Goal: Find specific page/section: Find specific page/section

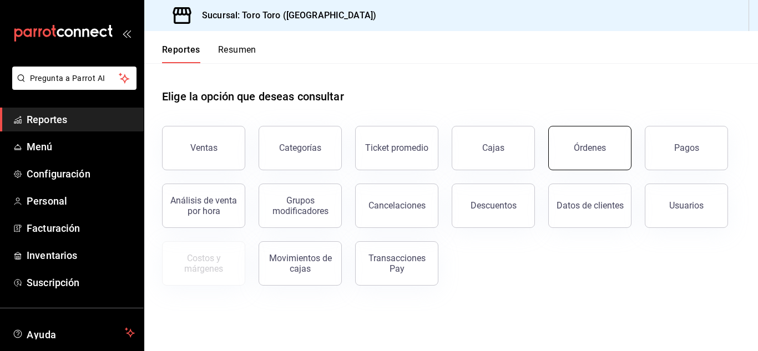
drag, startPoint x: 0, startPoint y: 0, endPoint x: 573, endPoint y: 148, distance: 592.0
click at [573, 148] on button "Órdenes" at bounding box center [589, 148] width 83 height 44
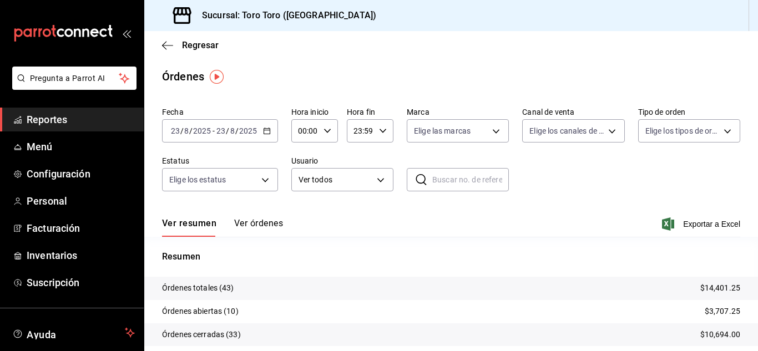
click at [95, 128] on link "Reportes" at bounding box center [72, 120] width 144 height 24
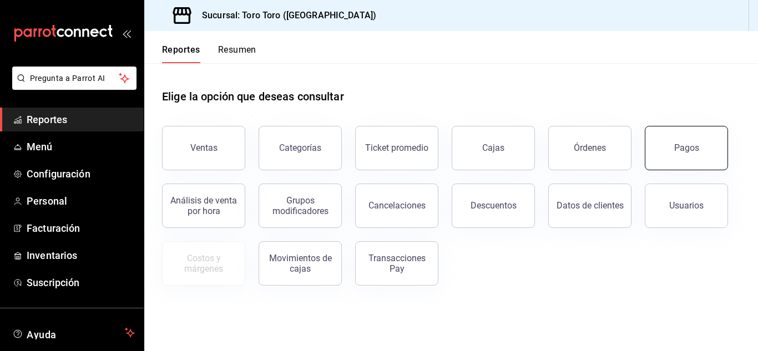
click at [674, 158] on button "Pagos" at bounding box center [686, 148] width 83 height 44
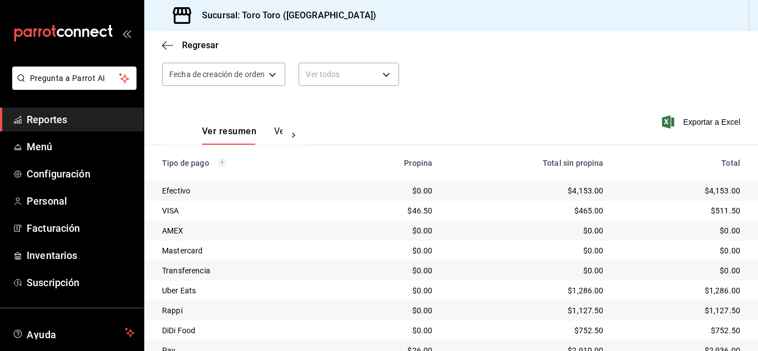
scroll to position [159, 0]
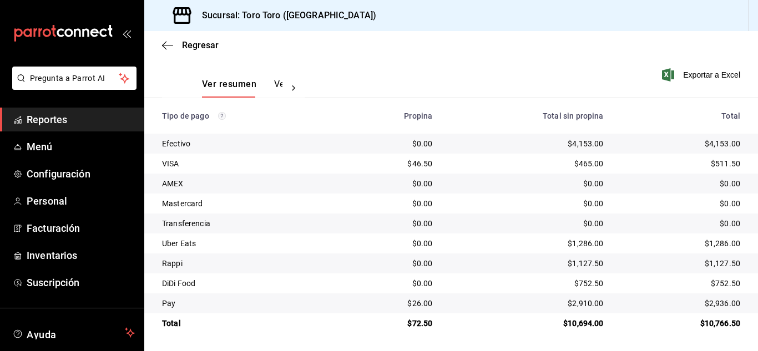
click at [49, 123] on span "Reportes" at bounding box center [81, 119] width 108 height 15
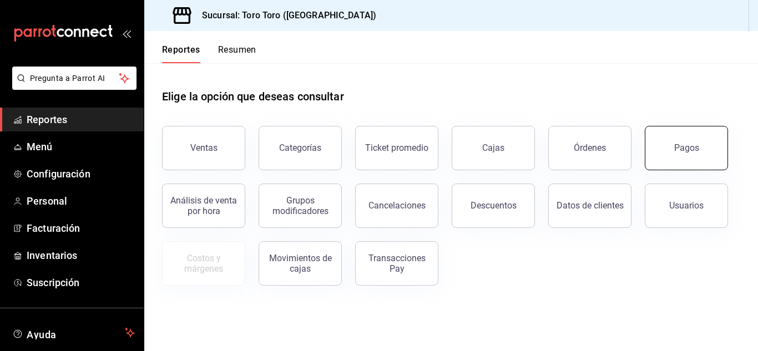
click at [676, 148] on div "Pagos" at bounding box center [686, 148] width 25 height 11
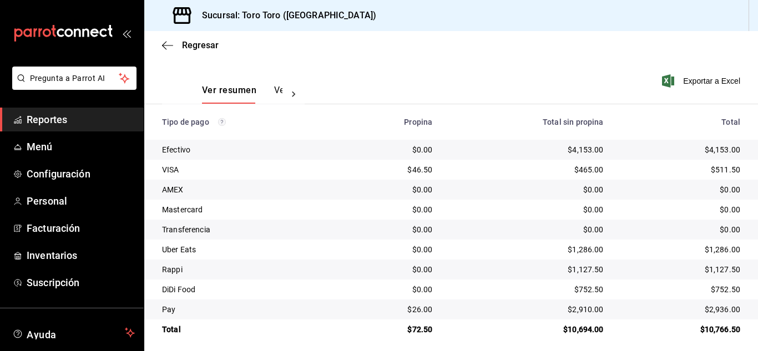
scroll to position [159, 0]
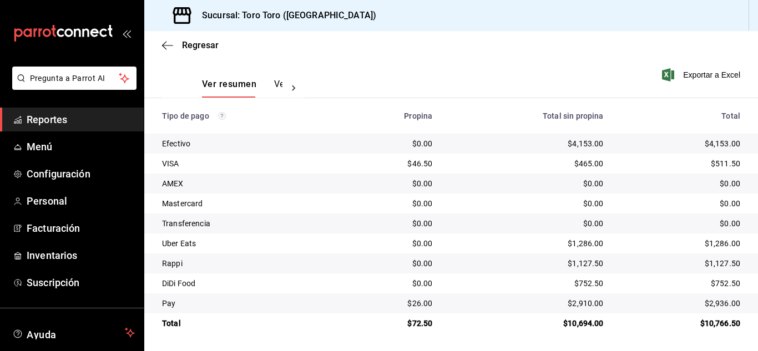
click at [44, 125] on span "Reportes" at bounding box center [81, 119] width 108 height 15
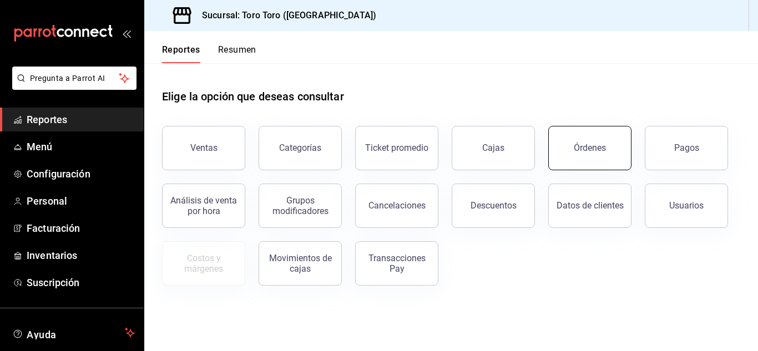
click at [580, 142] on button "Órdenes" at bounding box center [589, 148] width 83 height 44
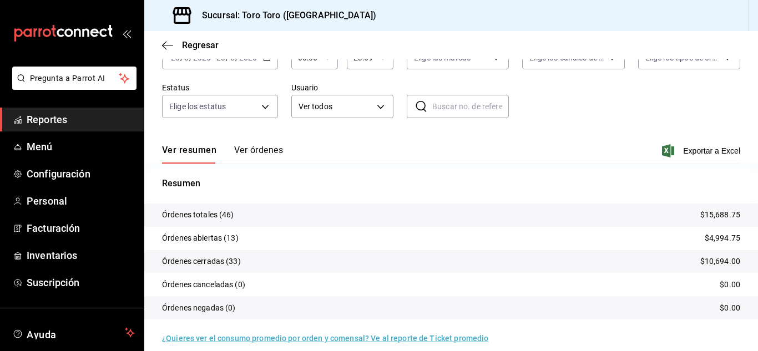
scroll to position [84, 0]
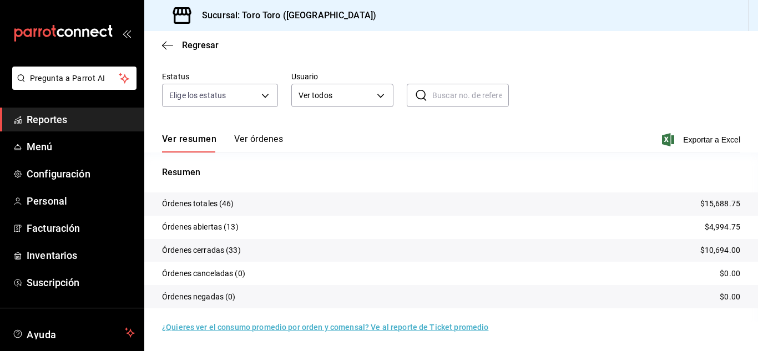
click at [59, 107] on div "Pregunta a Parrot AI Reportes Menú Configuración Personal Facturación Inventari…" at bounding box center [72, 242] width 144 height 351
click at [66, 121] on span "Reportes" at bounding box center [81, 119] width 108 height 15
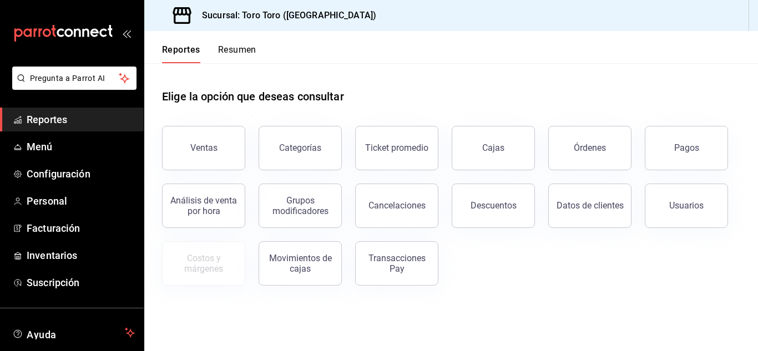
scroll to position [68, 0]
